Goal: Obtain resource: Download file/media

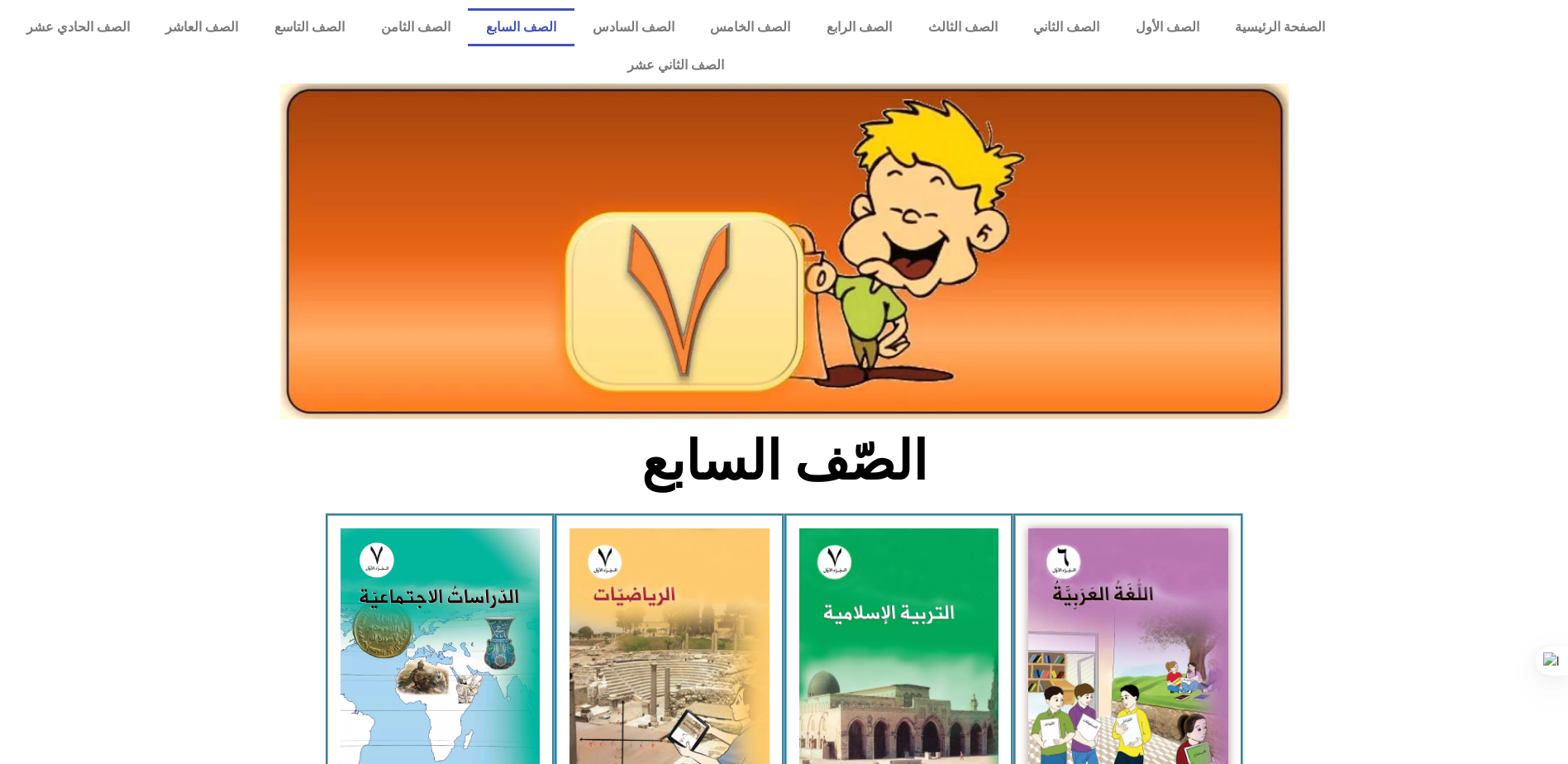
click at [692, 601] on img at bounding box center [669, 653] width 200 height 249
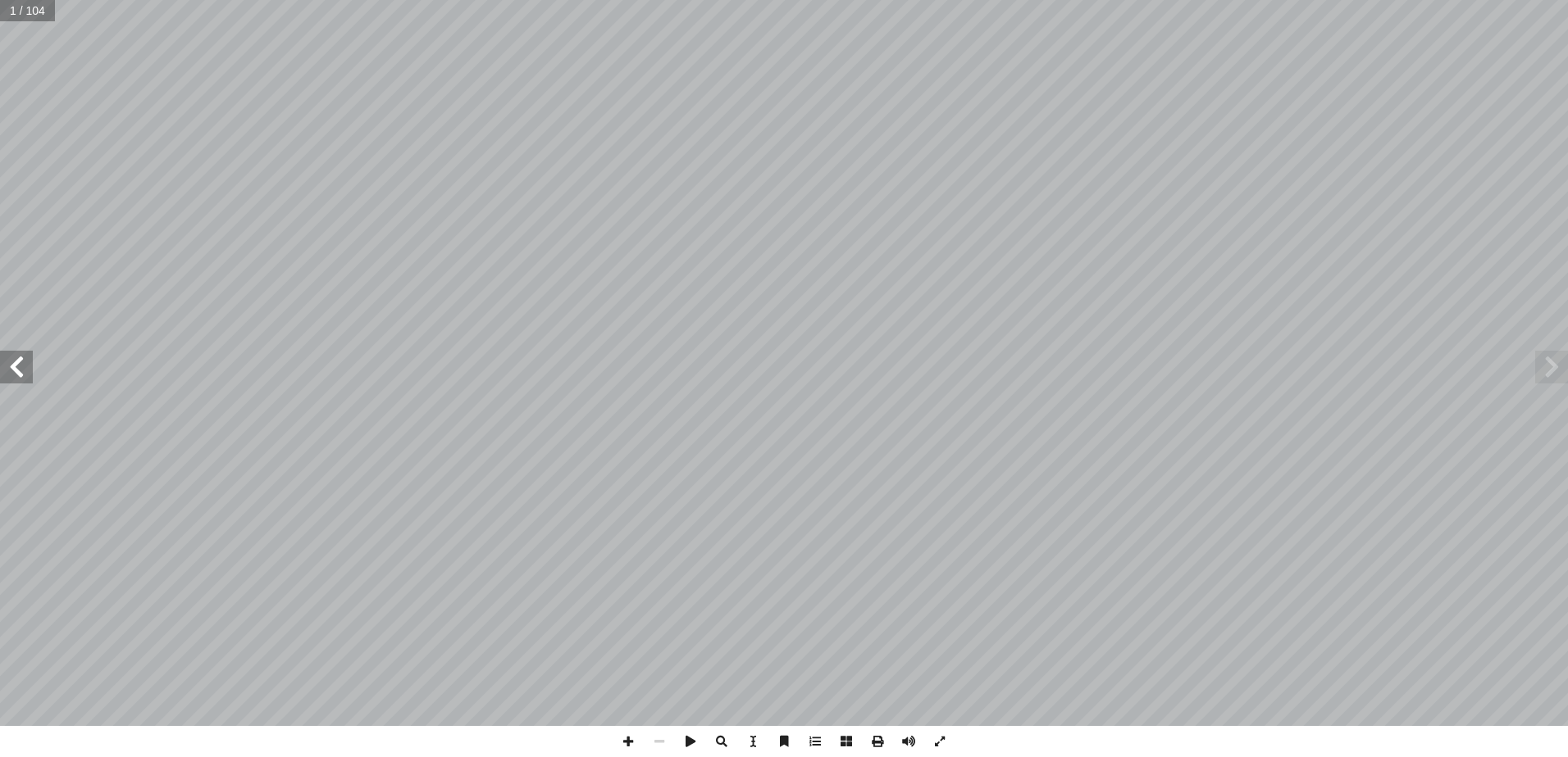
click at [22, 371] on span at bounding box center [16, 366] width 33 height 32
click at [17, 372] on span at bounding box center [16, 366] width 33 height 32
drag, startPoint x: 45, startPoint y: 731, endPoint x: 877, endPoint y: 739, distance: 832.0
click at [877, 739] on span at bounding box center [878, 742] width 32 height 32
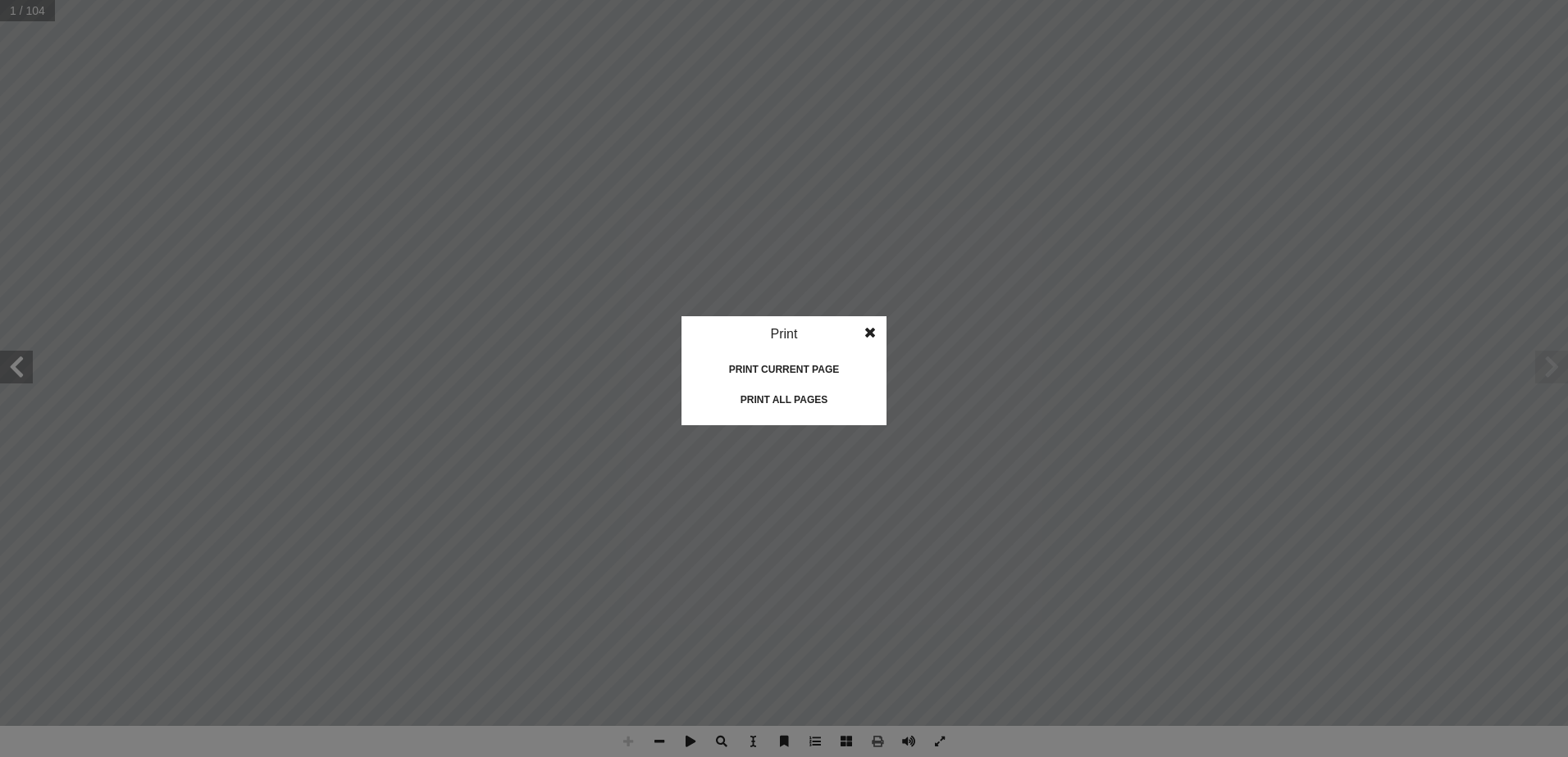
click at [790, 400] on div "Print all pages" at bounding box center [784, 400] width 163 height 27
click at [874, 329] on span at bounding box center [870, 332] width 30 height 32
